Goal: Find specific page/section: Find specific page/section

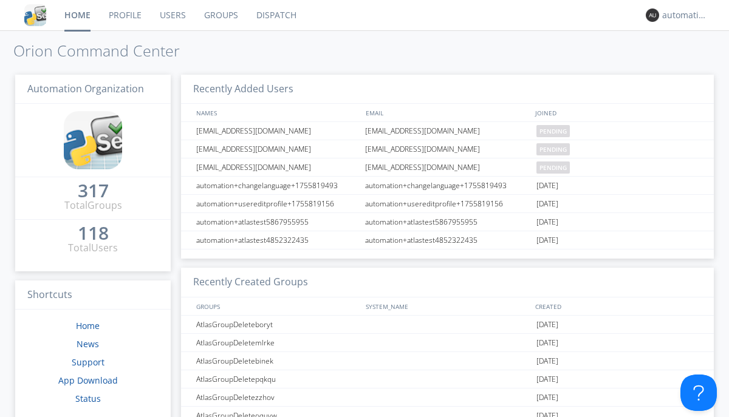
click at [275, 15] on link "Dispatch" at bounding box center [276, 15] width 58 height 30
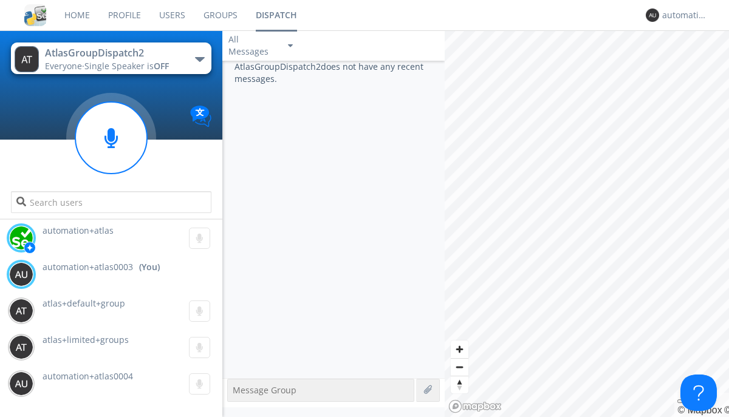
click at [199, 59] on div "button" at bounding box center [200, 59] width 10 height 5
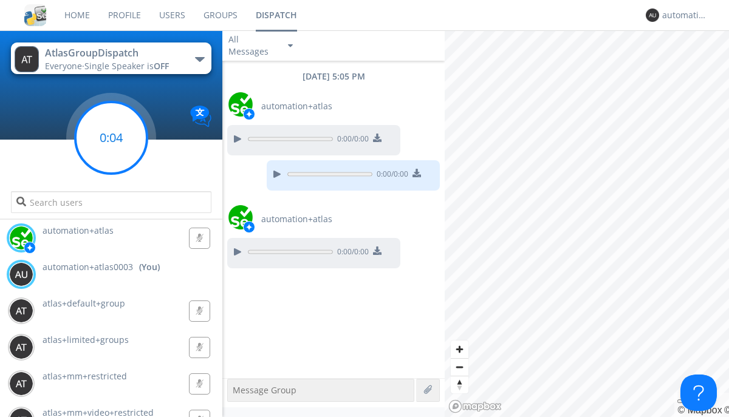
click at [111, 138] on g at bounding box center [111, 138] width 72 height 72
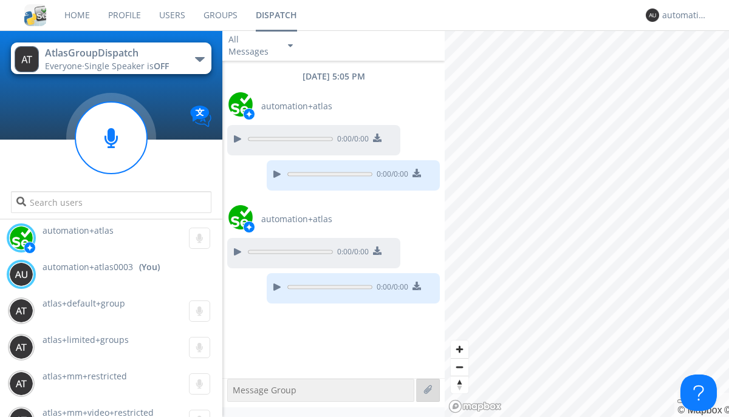
click at [199, 59] on div "button" at bounding box center [200, 59] width 10 height 5
